Goal: Transaction & Acquisition: Download file/media

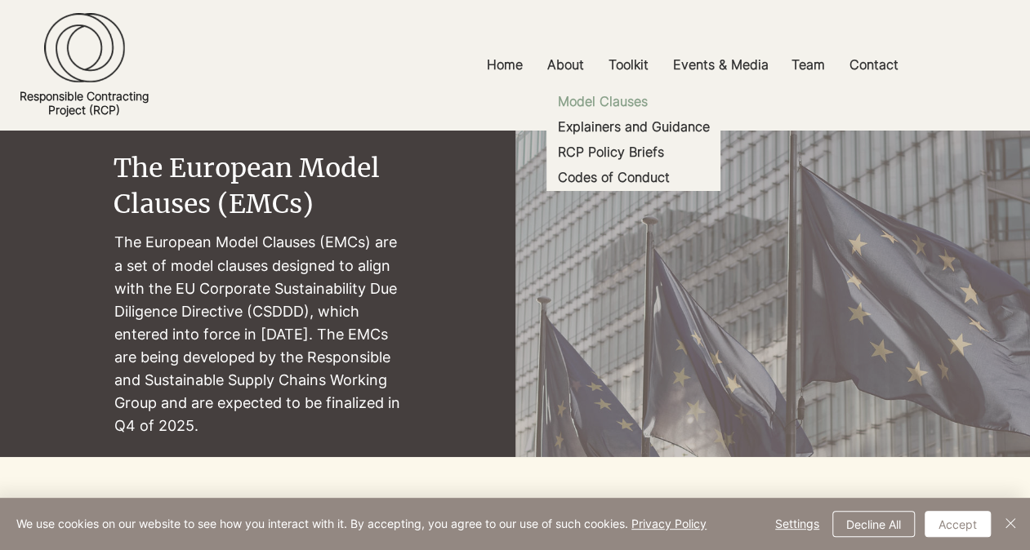
click at [614, 103] on p "Model Clauses" at bounding box center [601, 101] width 103 height 25
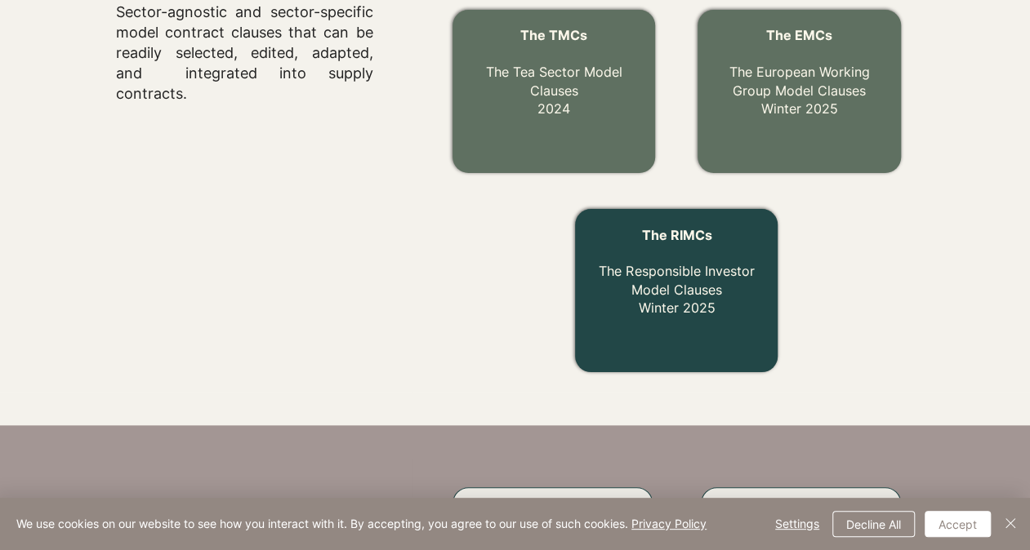
scroll to position [533, 0]
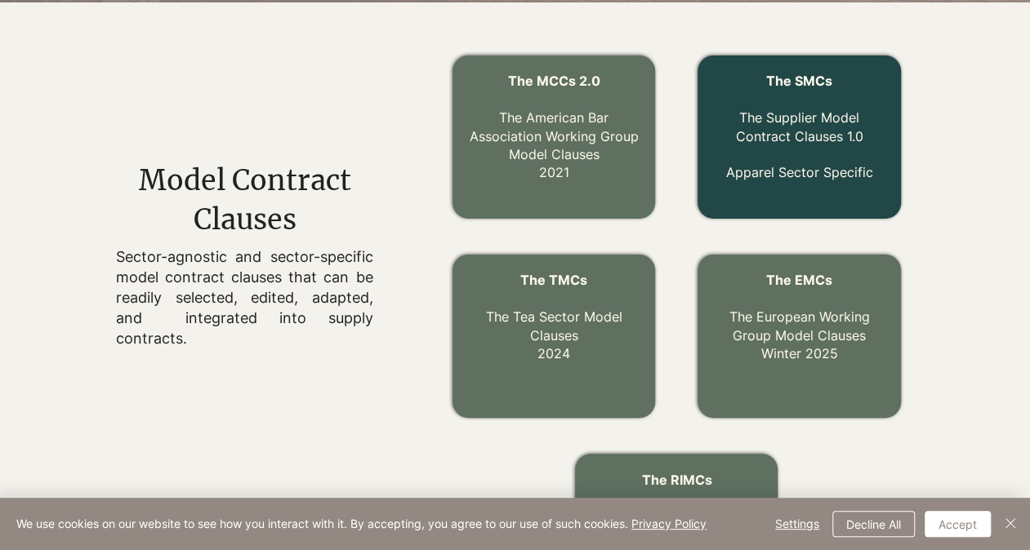
click at [808, 131] on link "The Supplier Model Contract Clauses 1.0" at bounding box center [799, 126] width 127 height 34
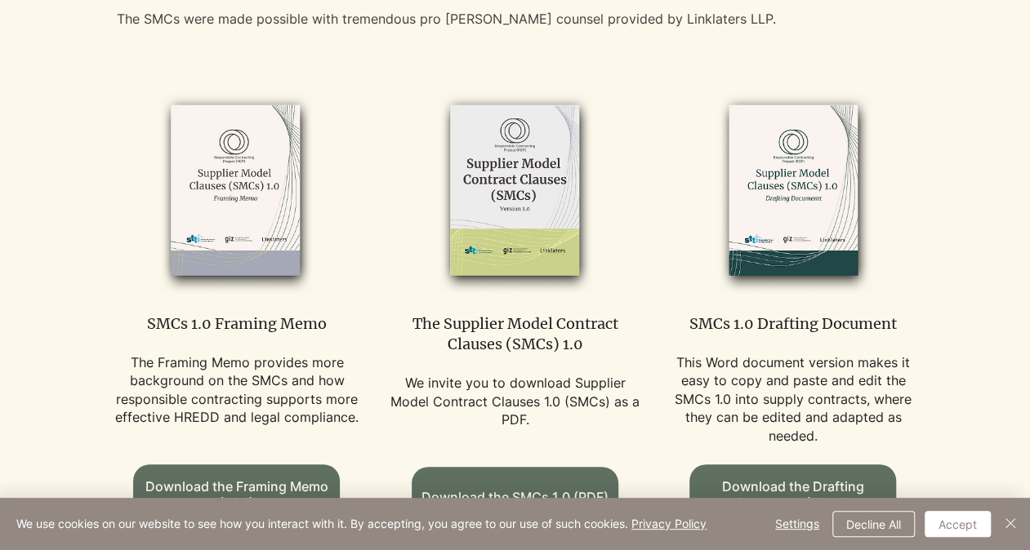
scroll to position [898, 0]
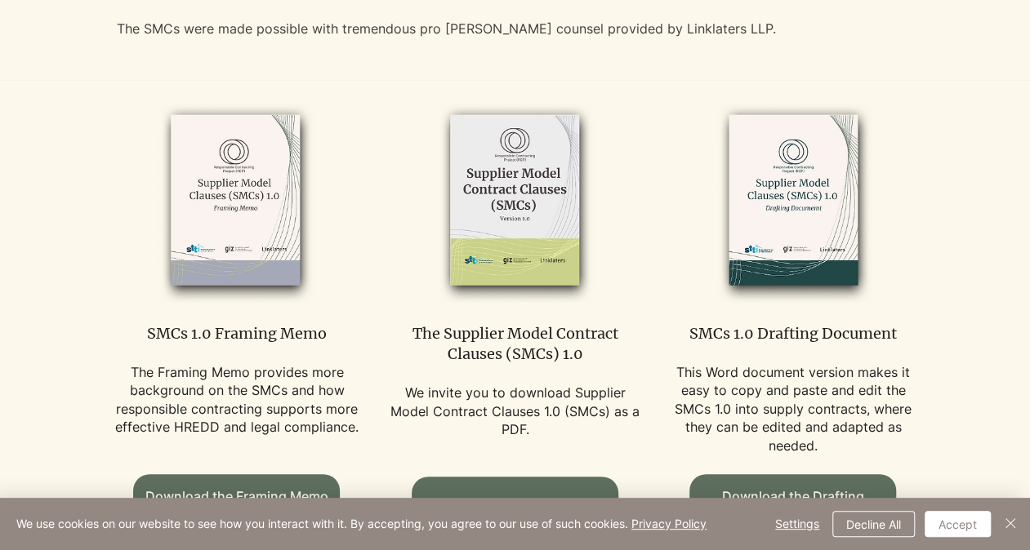
click at [516, 198] on img at bounding box center [515, 201] width 225 height 205
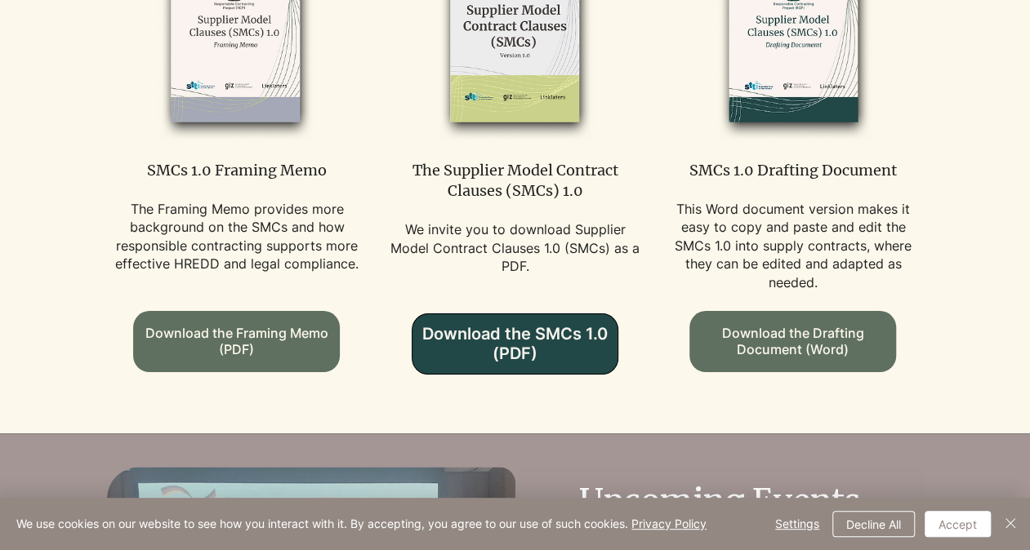
click at [529, 324] on span "Download the SMCs 1.0 (PDF)" at bounding box center [514, 343] width 205 height 39
